Goal: Navigation & Orientation: Find specific page/section

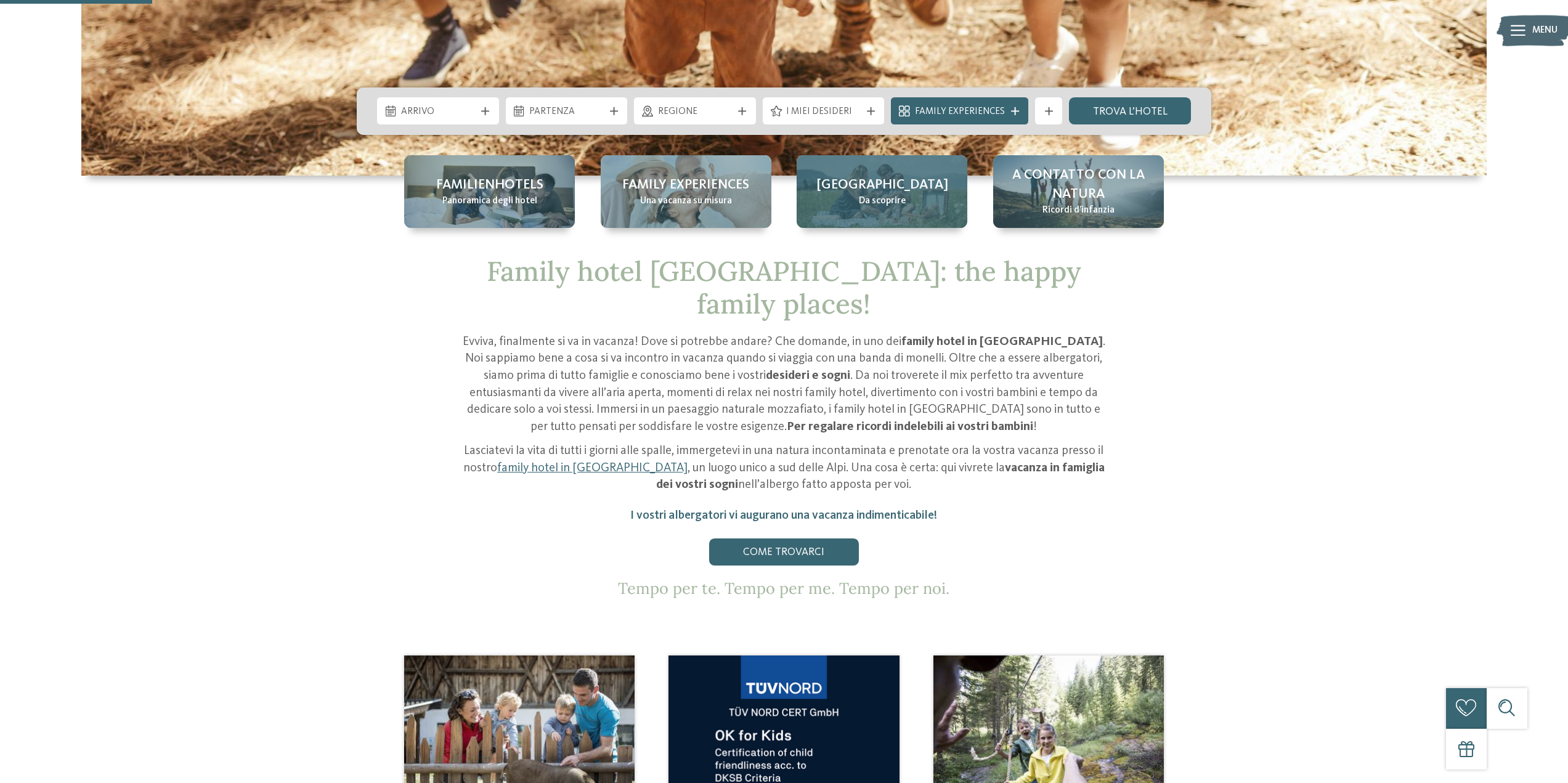
scroll to position [616, 0]
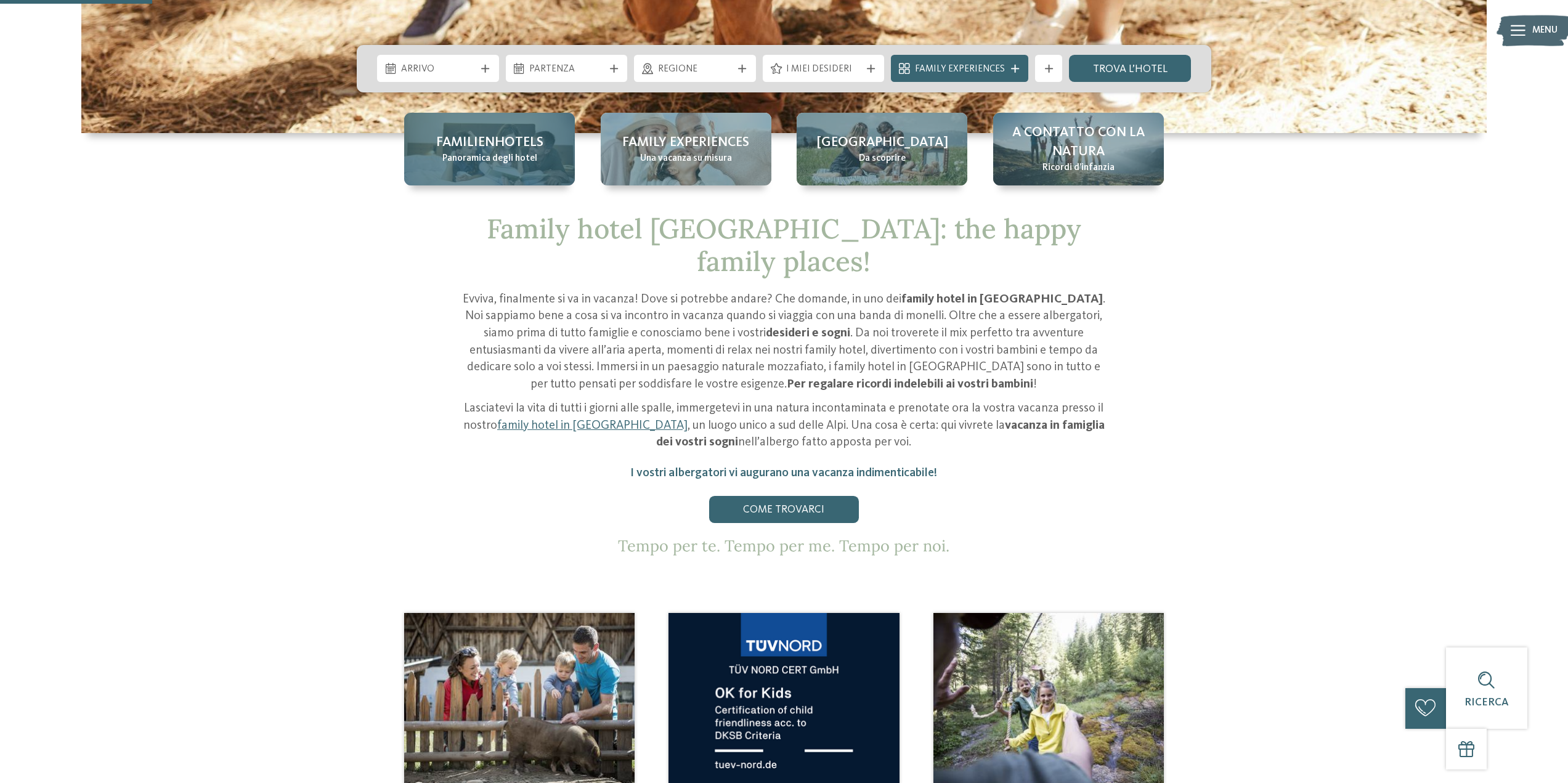
click at [531, 164] on span "Panoramica degli hotel" at bounding box center [490, 158] width 95 height 13
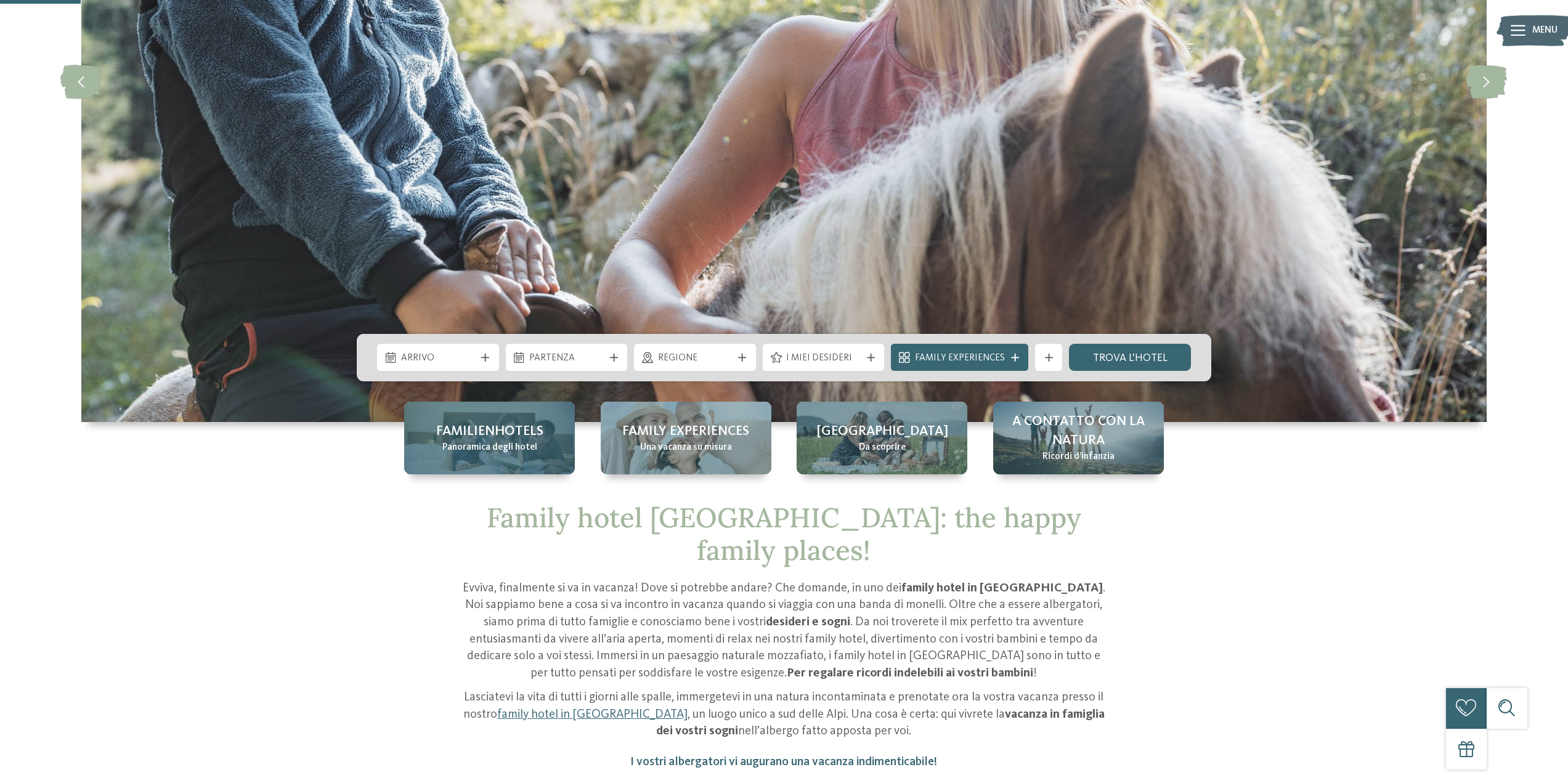
scroll to position [308, 0]
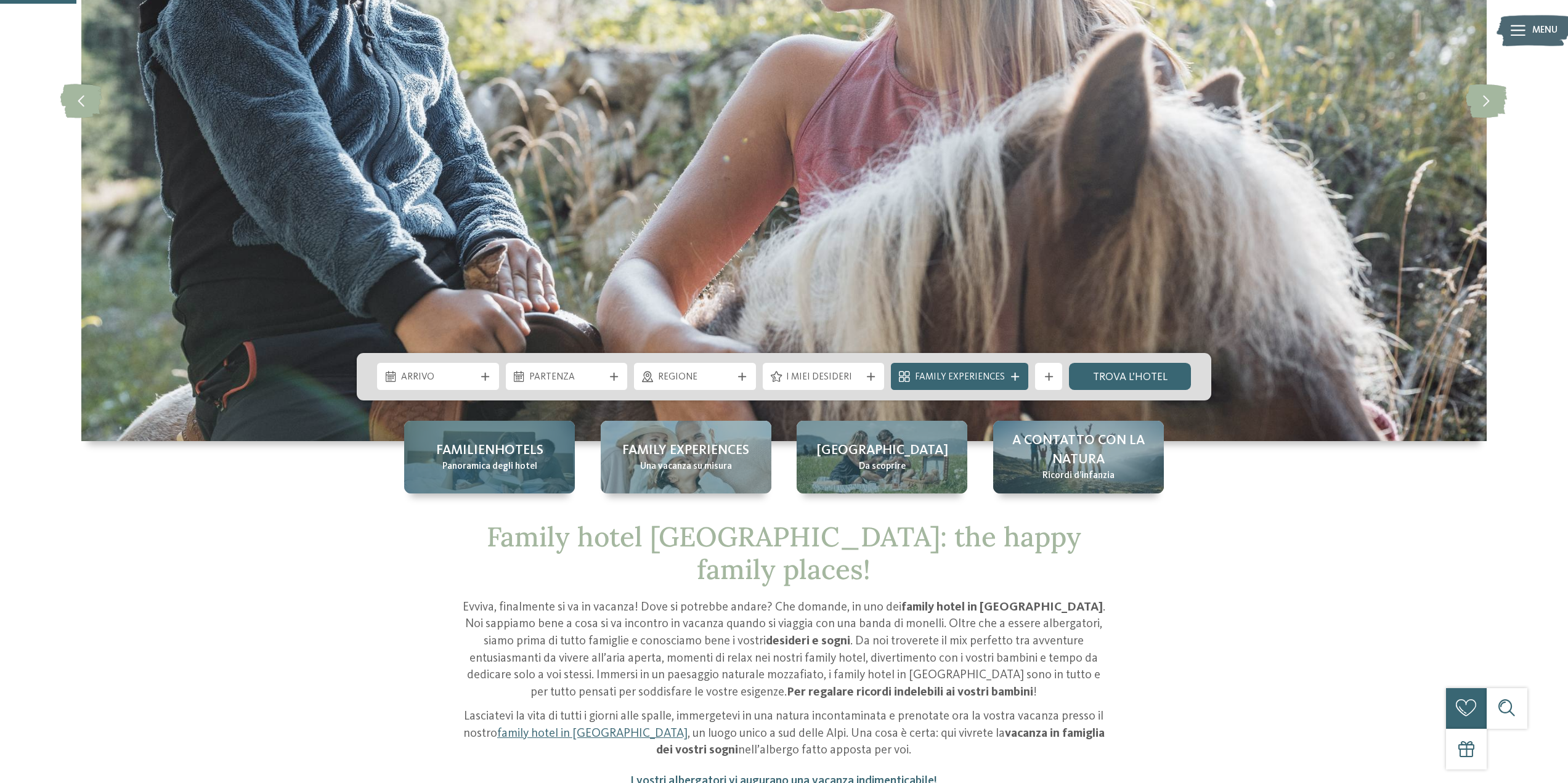
click at [507, 463] on span "Panoramica degli hotel" at bounding box center [490, 466] width 95 height 13
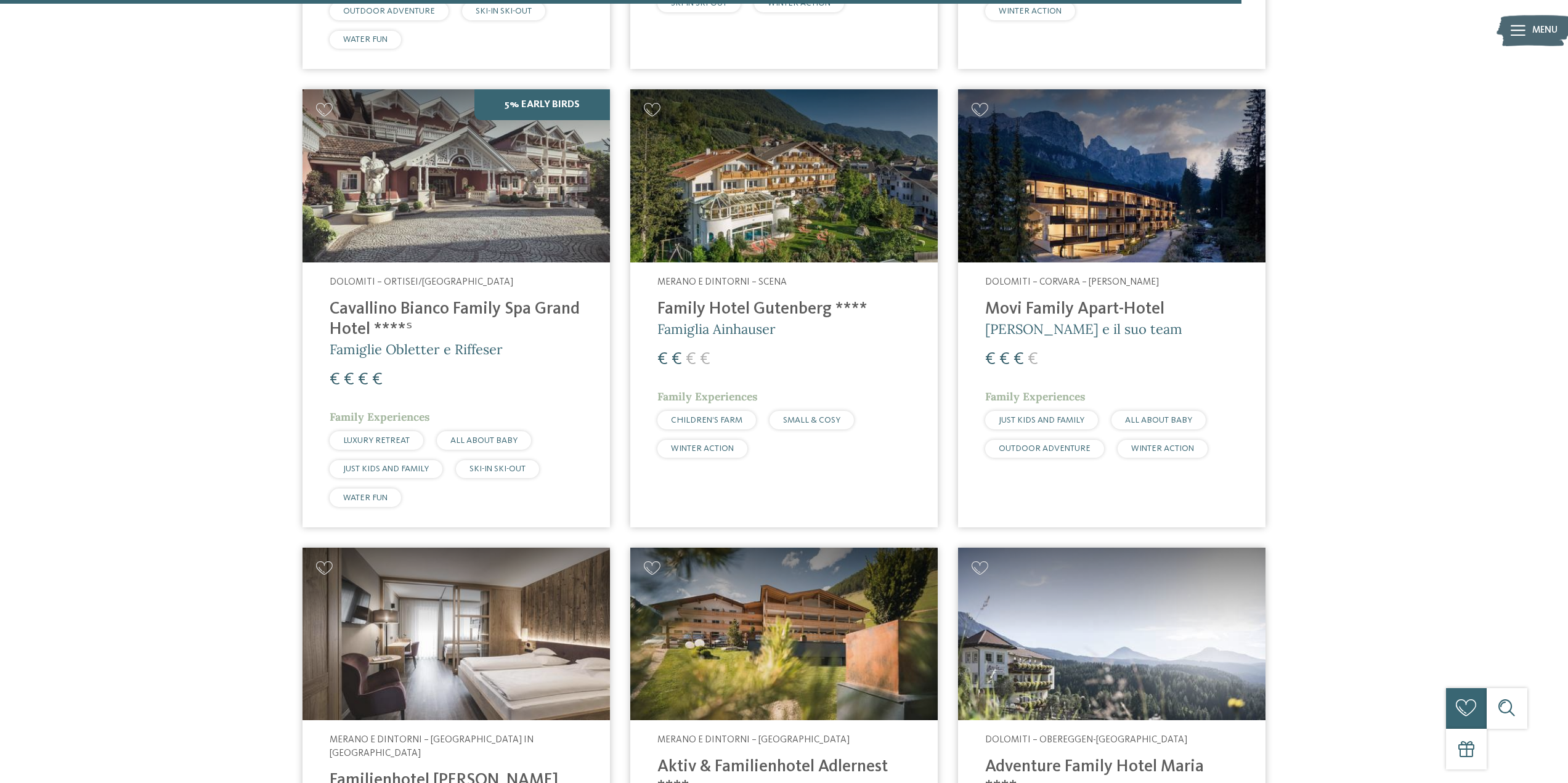
scroll to position [3512, 0]
